Goal: Find contact information: Find contact information

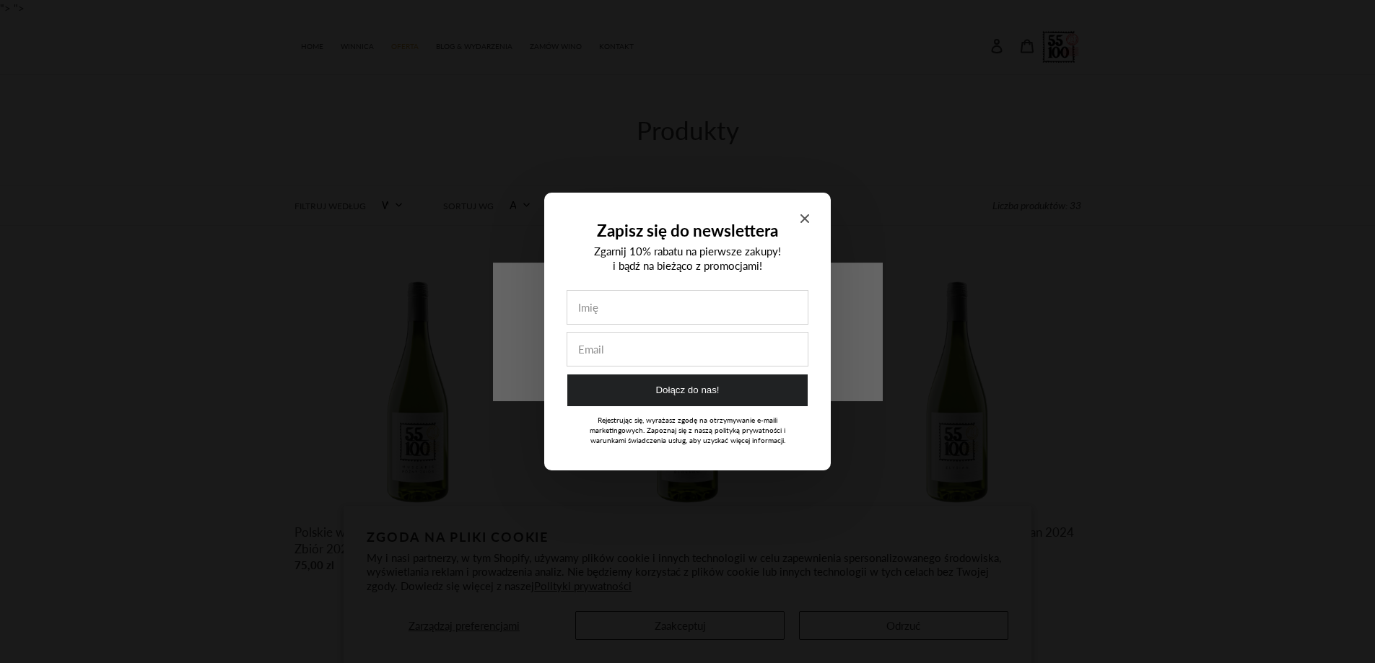
drag, startPoint x: 678, startPoint y: 645, endPoint x: 672, endPoint y: 625, distance: 20.3
click at [672, 625] on div at bounding box center [687, 331] width 1375 height 663
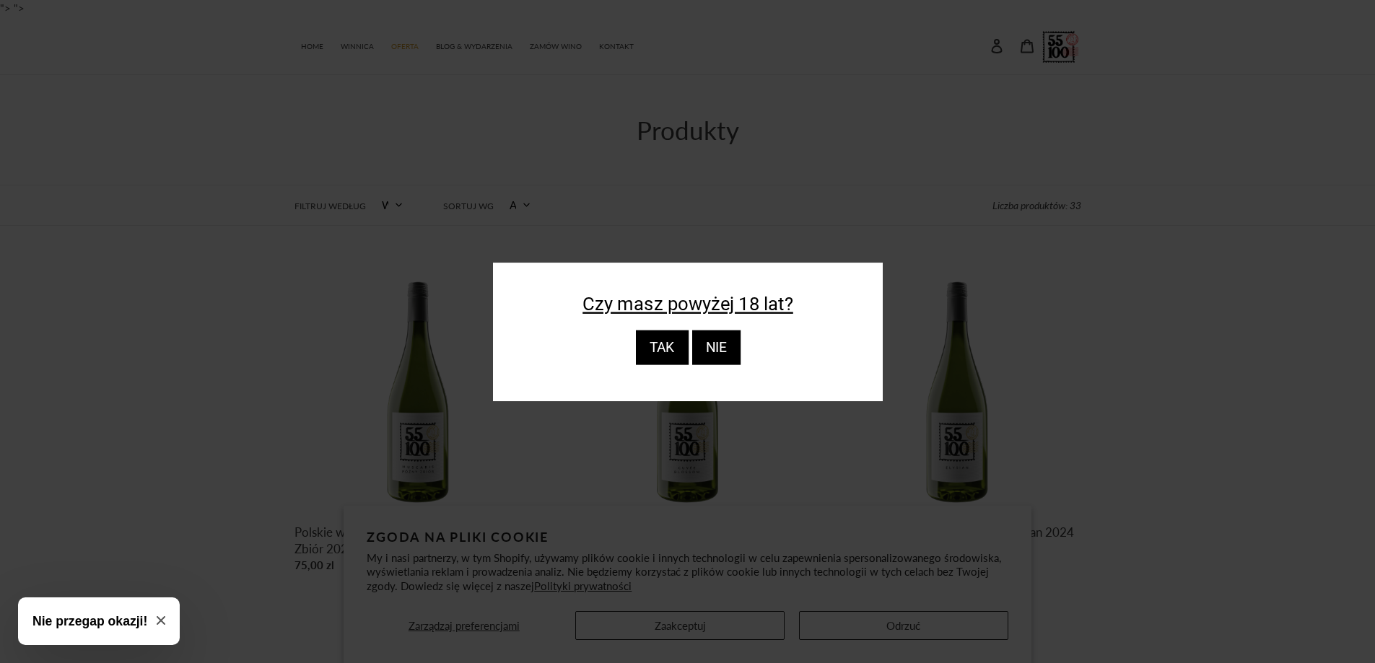
click at [656, 347] on div "TAK" at bounding box center [661, 348] width 53 height 35
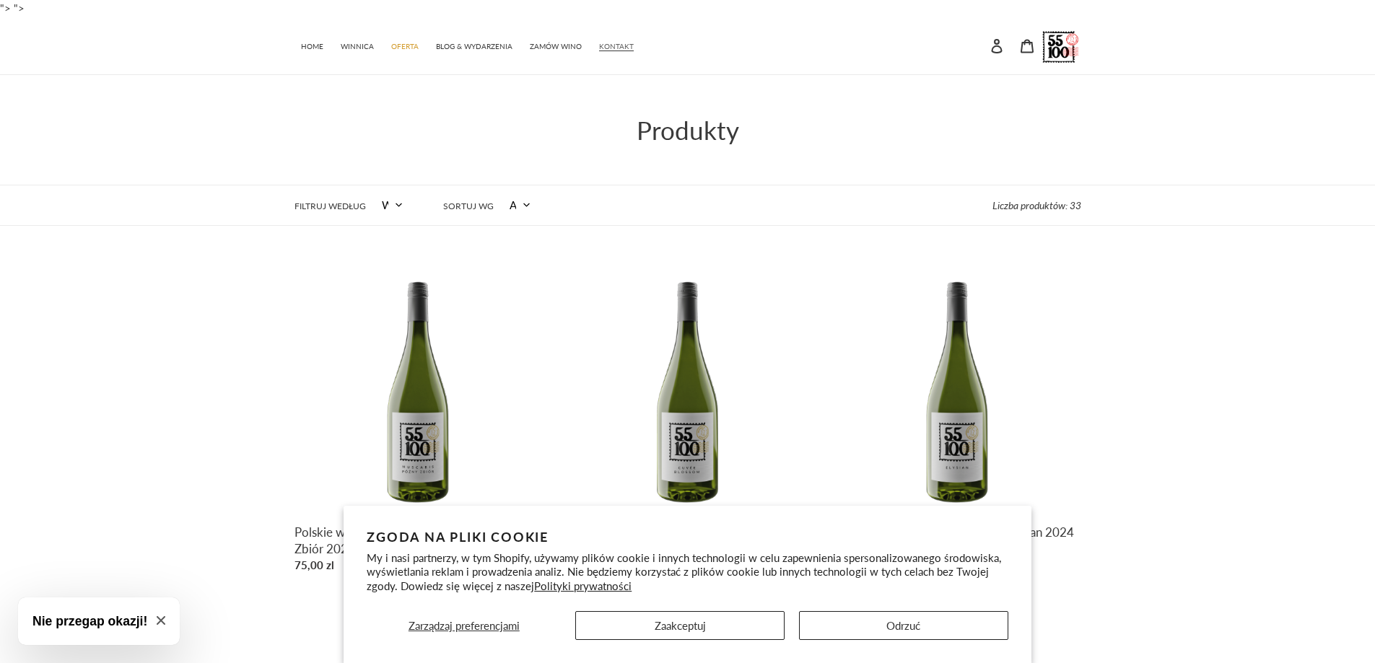
click at [607, 44] on span "KONTAKT" at bounding box center [616, 46] width 35 height 9
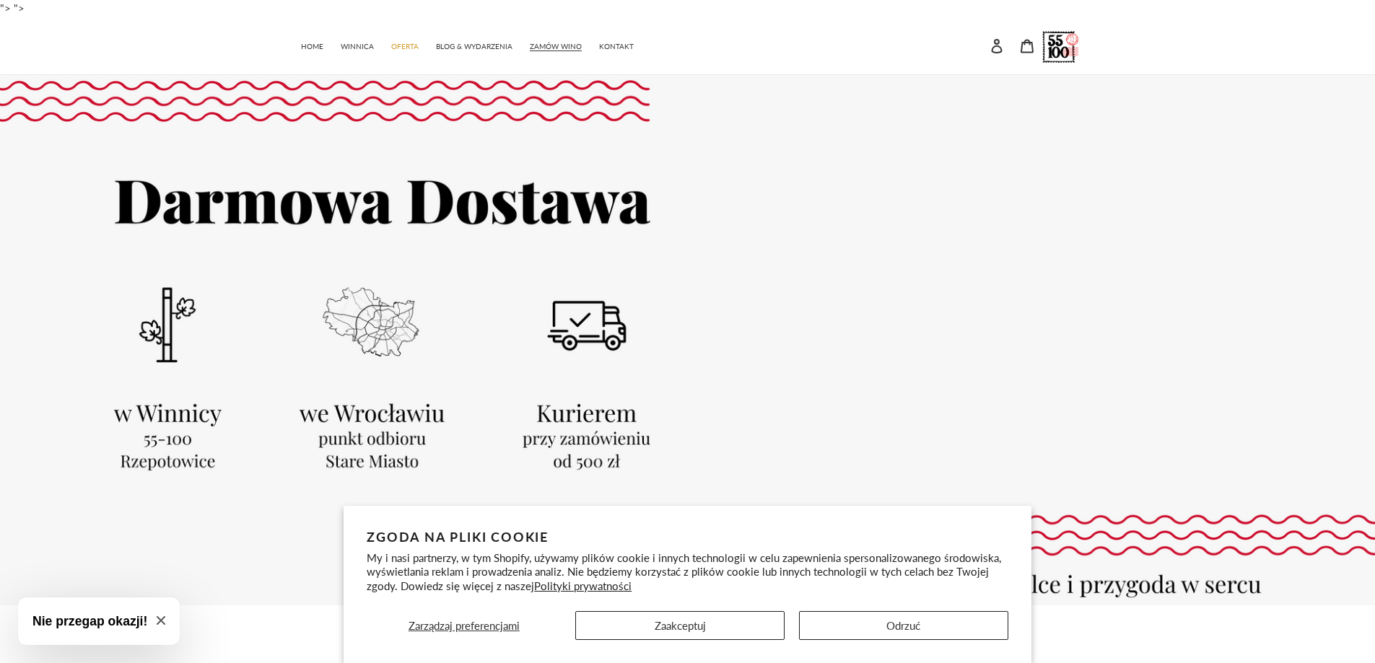
click at [171, 329] on div at bounding box center [687, 340] width 1375 height 531
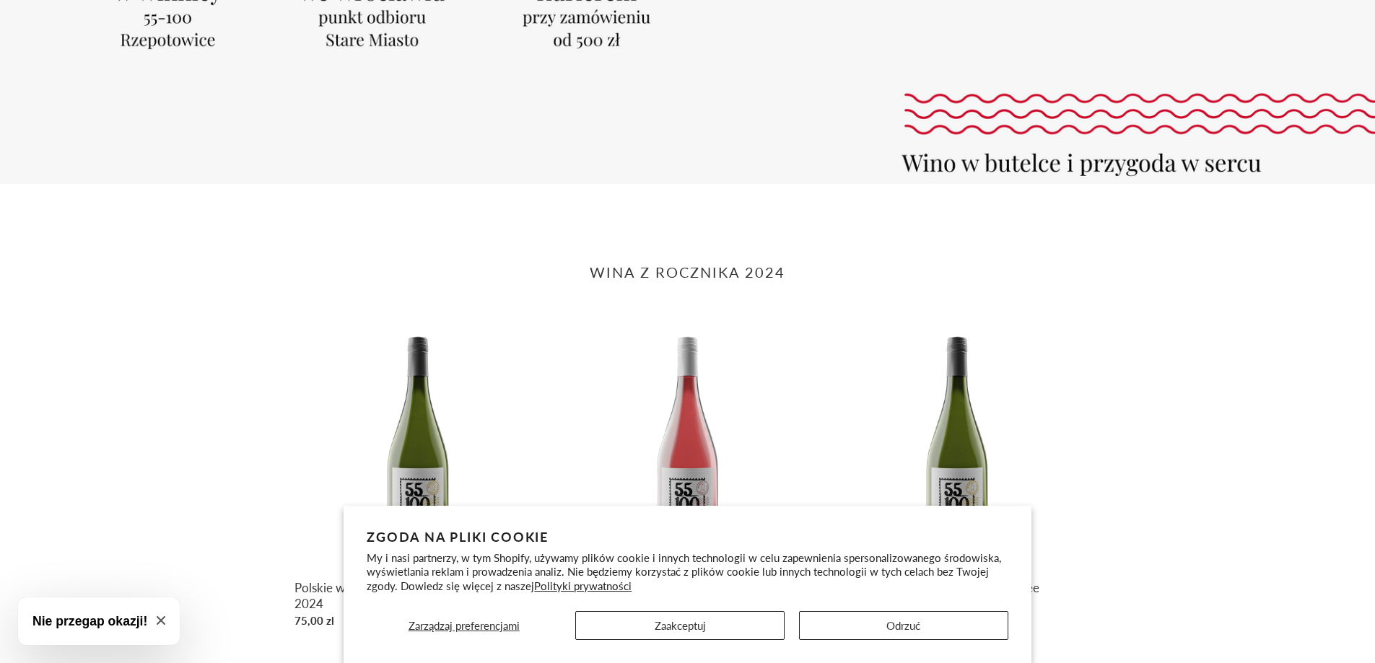
scroll to position [578, 0]
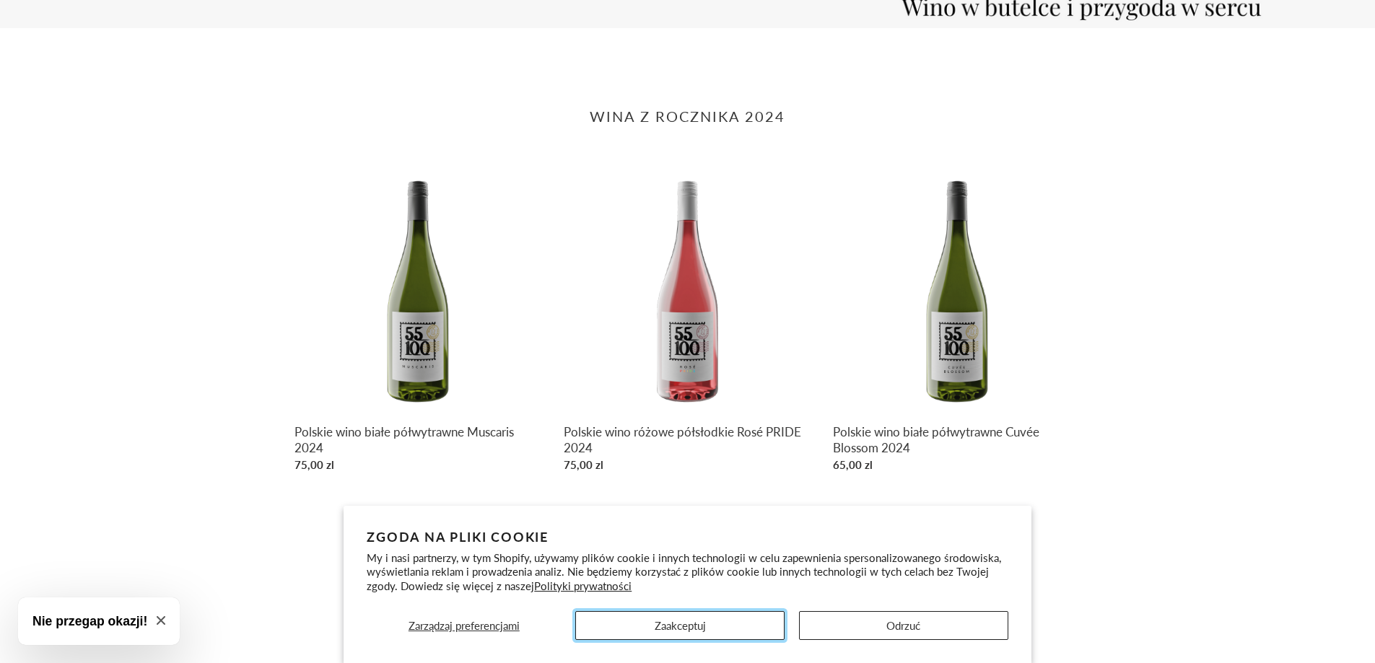
click at [706, 628] on button "Zaakceptuj" at bounding box center [679, 625] width 209 height 29
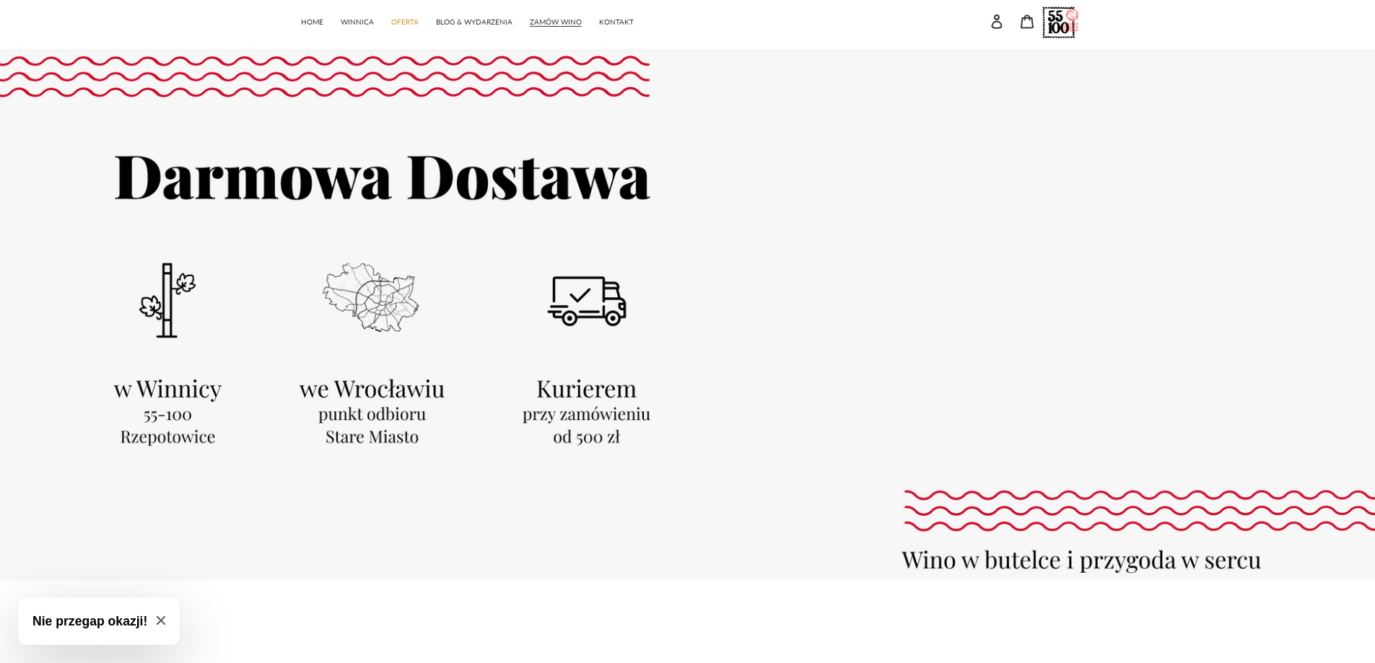
scroll to position [0, 0]
